Goal: Register for event/course: Sign up to attend an event or enroll in a course

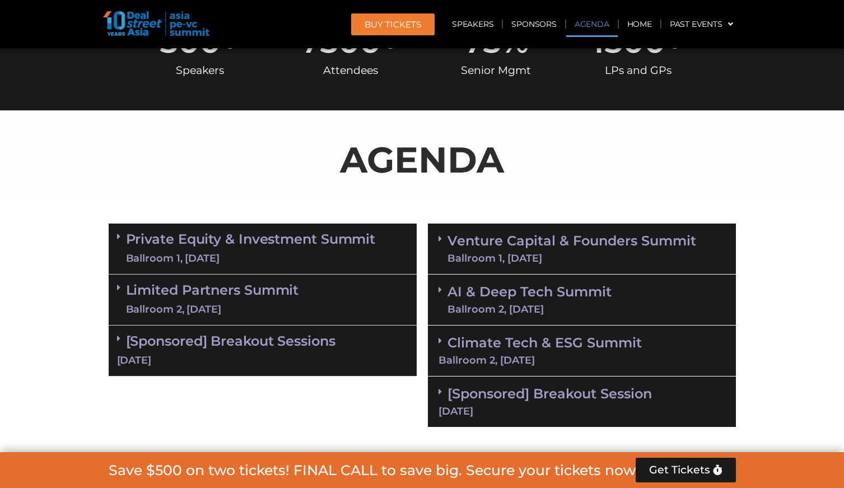
scroll to position [516, 0]
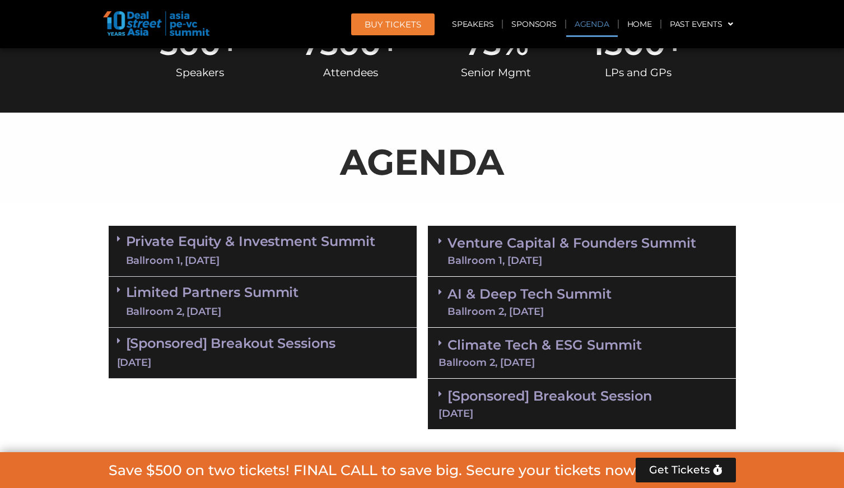
click at [507, 288] on link "AI & Deep Tech Summit Ballroom 2, [DATE]" at bounding box center [529, 301] width 164 height 29
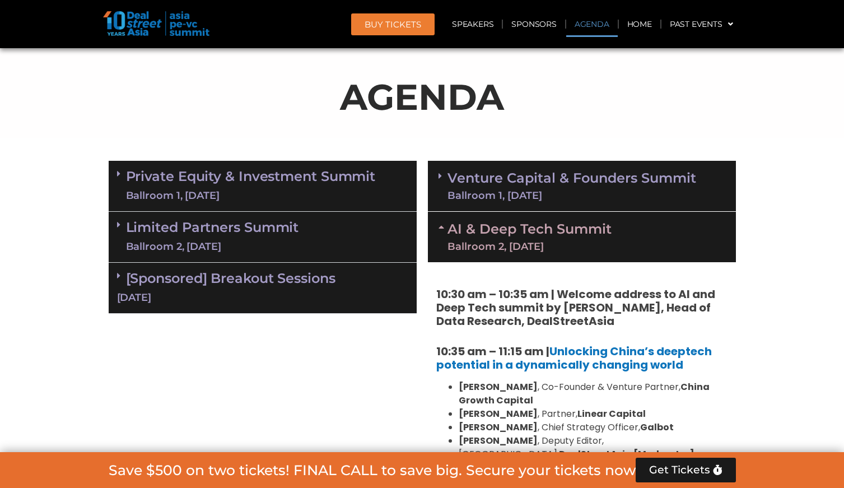
scroll to position [589, 0]
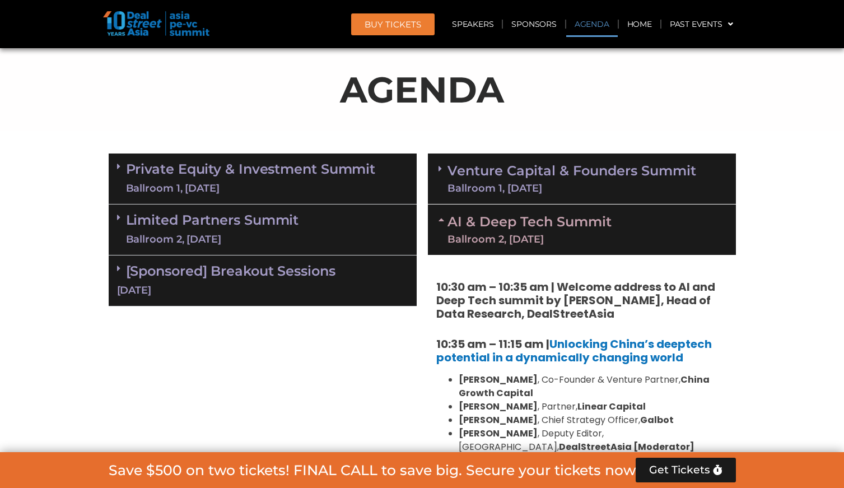
click at [216, 283] on div "[DATE]" at bounding box center [262, 290] width 291 height 14
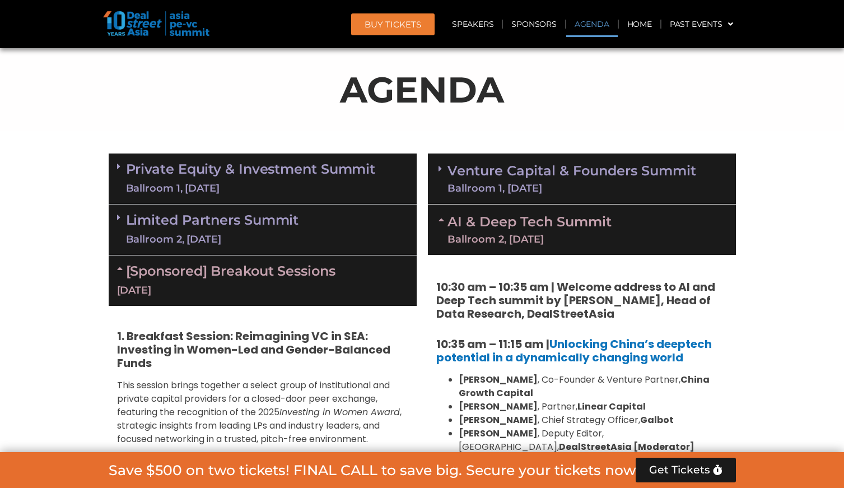
click at [239, 276] on link "[Sponsored] Breakout Sessions [DATE]" at bounding box center [262, 280] width 291 height 35
click at [250, 217] on link "Limited Partners [GEOGRAPHIC_DATA] 2, [DATE]" at bounding box center [212, 230] width 173 height 34
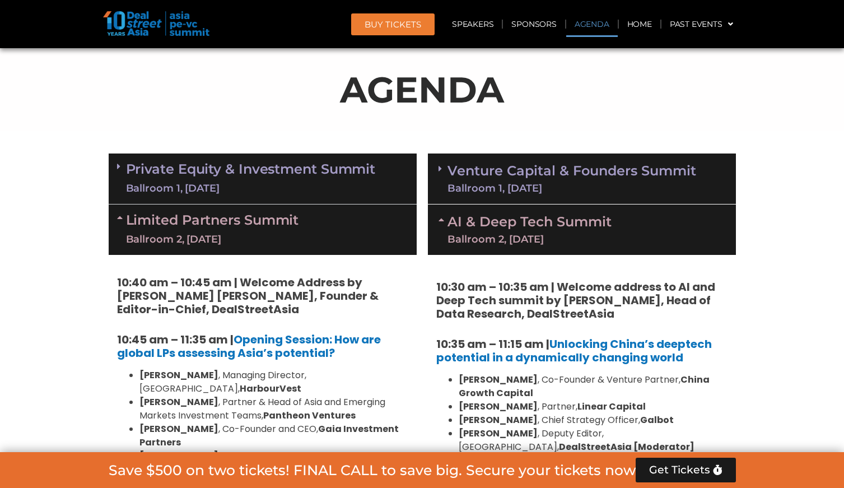
click at [280, 221] on link "Limited Partners [GEOGRAPHIC_DATA] 2, [DATE]" at bounding box center [212, 230] width 173 height 34
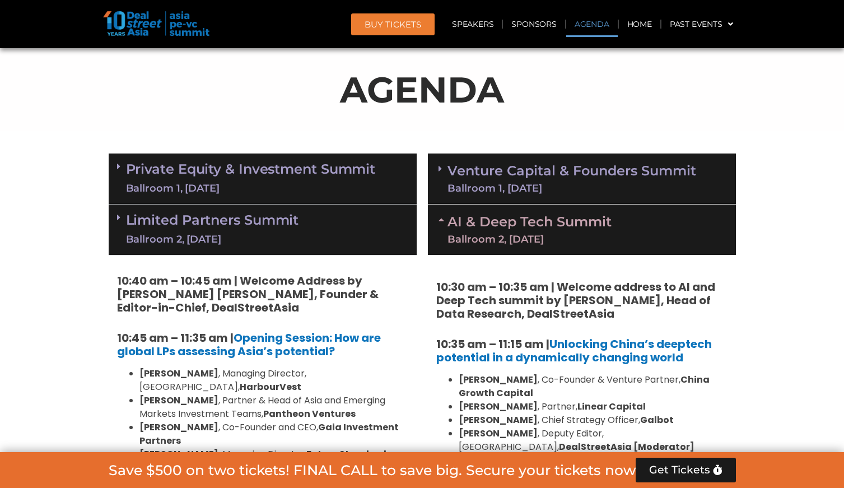
click at [258, 170] on link "Private Equity & Investment Summit Ballroom 1, [DATE]" at bounding box center [251, 179] width 250 height 34
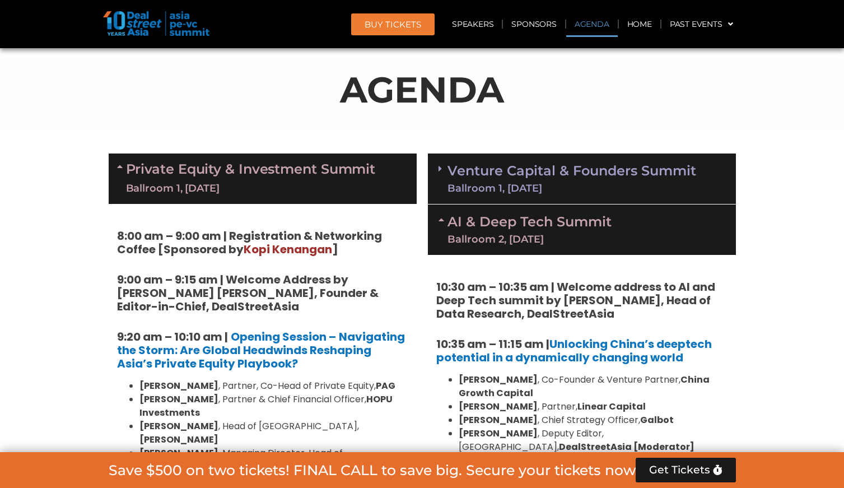
click at [258, 170] on link "Private Equity & Investment Summit Ballroom 1, [DATE]" at bounding box center [251, 179] width 250 height 34
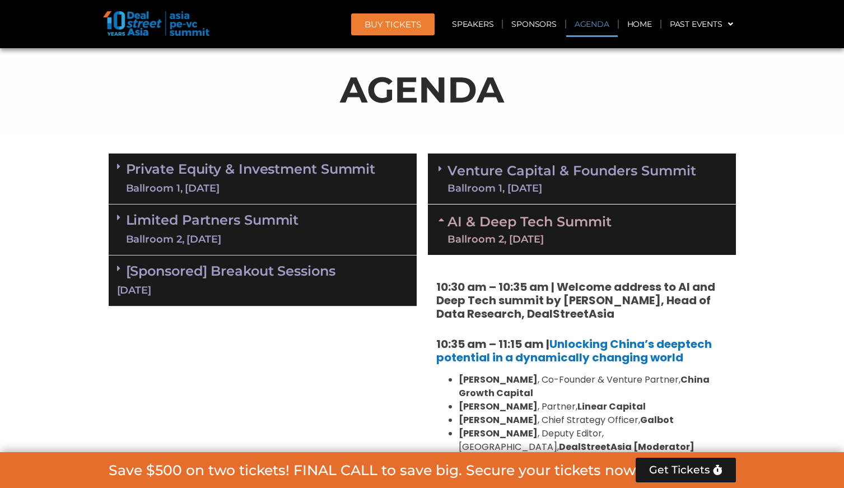
click at [582, 226] on link "AI & Deep Tech Summit Ballroom 2, [DATE]" at bounding box center [529, 229] width 164 height 29
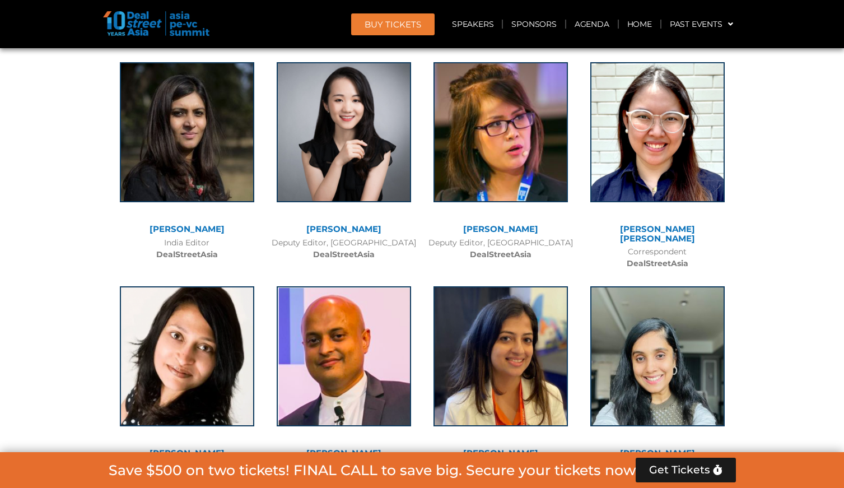
scroll to position [8715, 0]
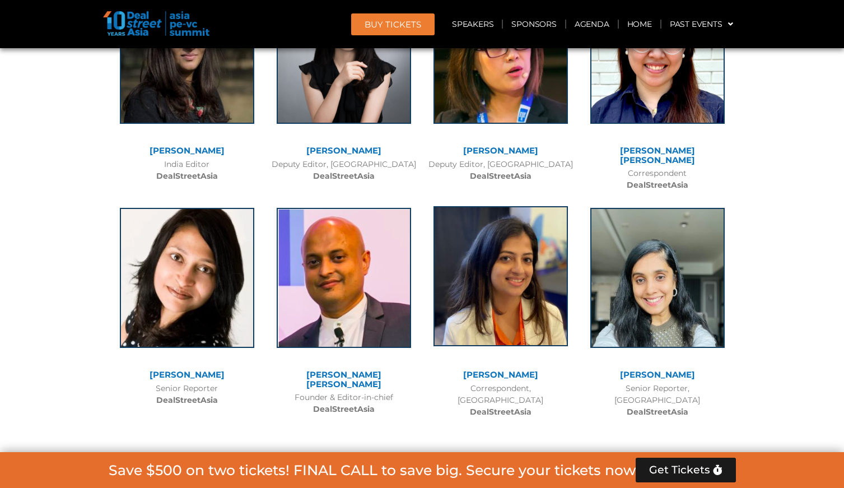
click at [511, 206] on img at bounding box center [500, 276] width 134 height 140
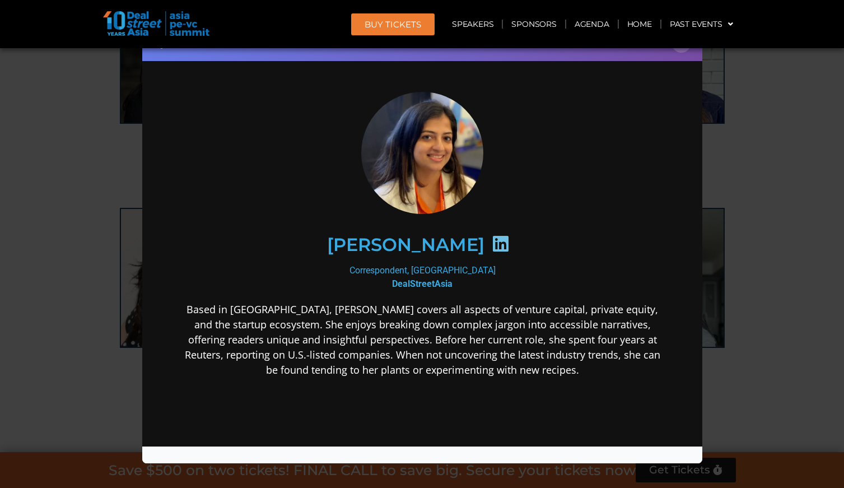
scroll to position [0, 0]
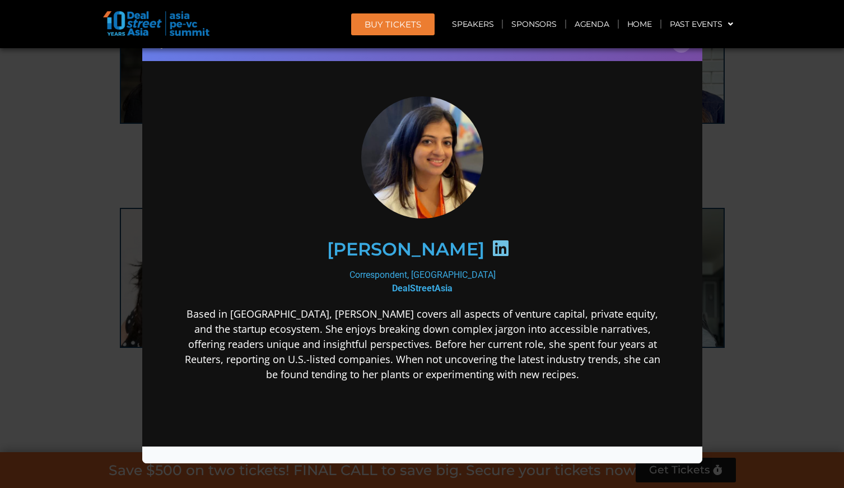
click at [758, 250] on div "Speaker Profile ×" at bounding box center [422, 244] width 844 height 488
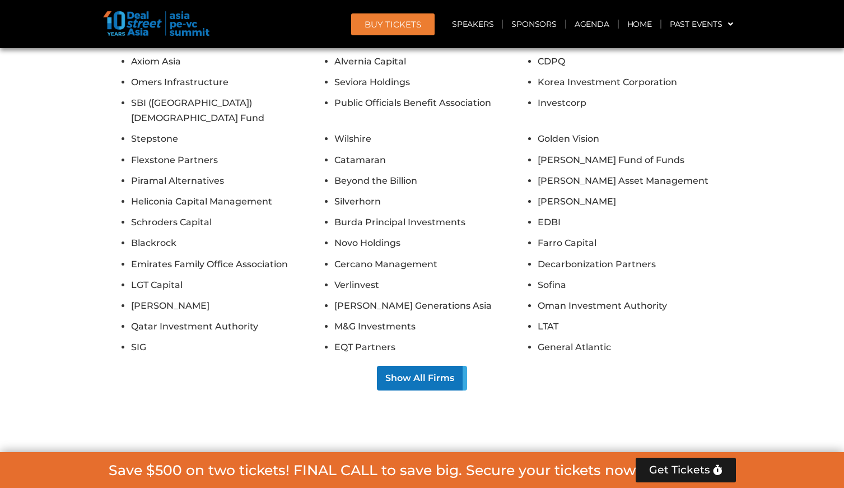
scroll to position [10021, 0]
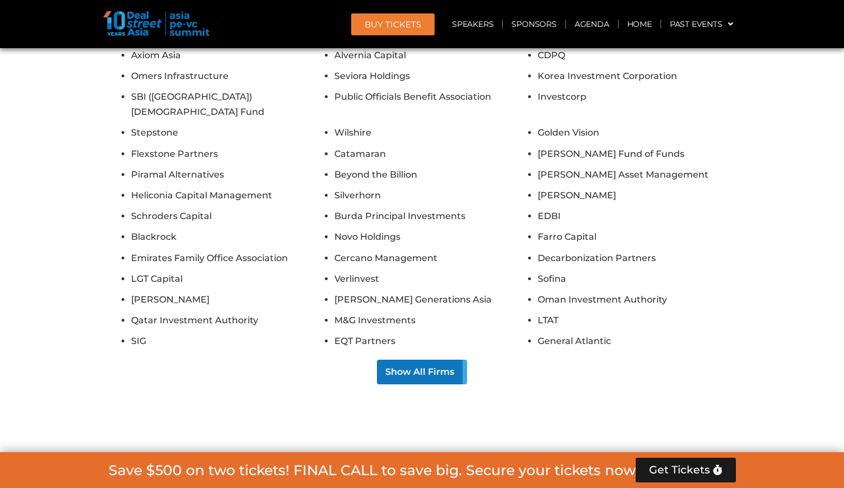
click at [835, 467] on div "Save $500 on two tickets! FINAL CALL to save big. Secure your tickets now Get T…" at bounding box center [422, 470] width 844 height 36
click at [707, 467] on span "Get Tickets" at bounding box center [679, 469] width 61 height 11
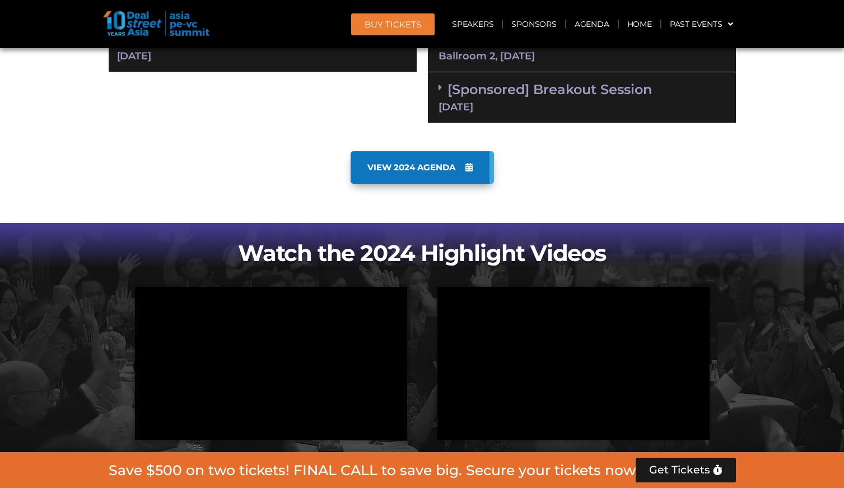
scroll to position [0, 0]
